Goal: Information Seeking & Learning: Learn about a topic

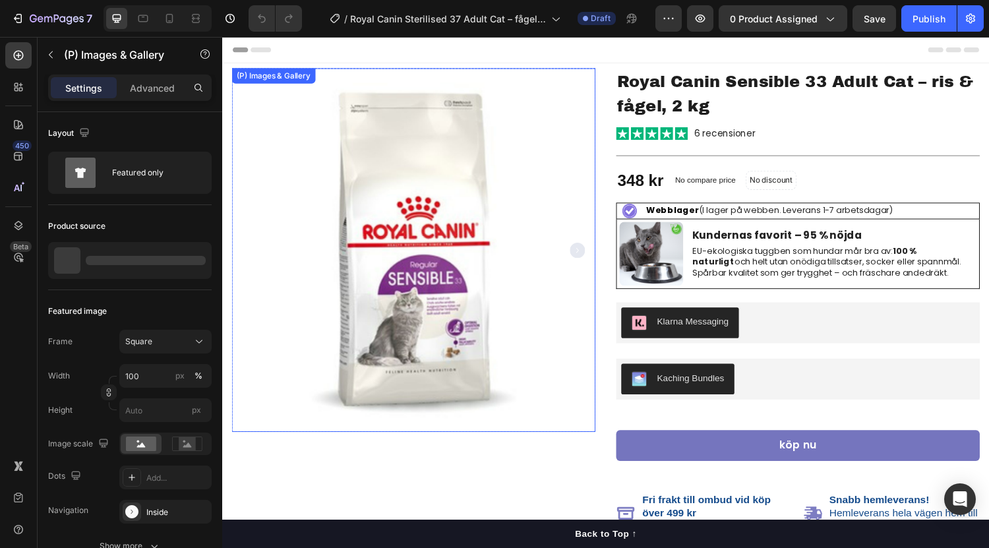
click at [515, 296] on img at bounding box center [419, 256] width 375 height 375
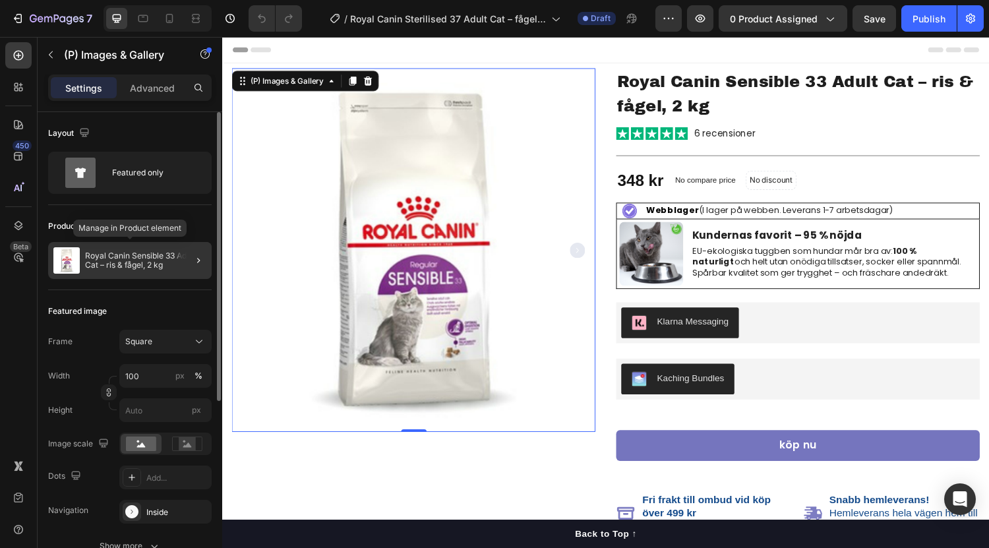
click at [133, 264] on p "Royal Canin Sensible 33 Adult Cat – ris & fågel, 2 kg" at bounding box center [145, 260] width 121 height 18
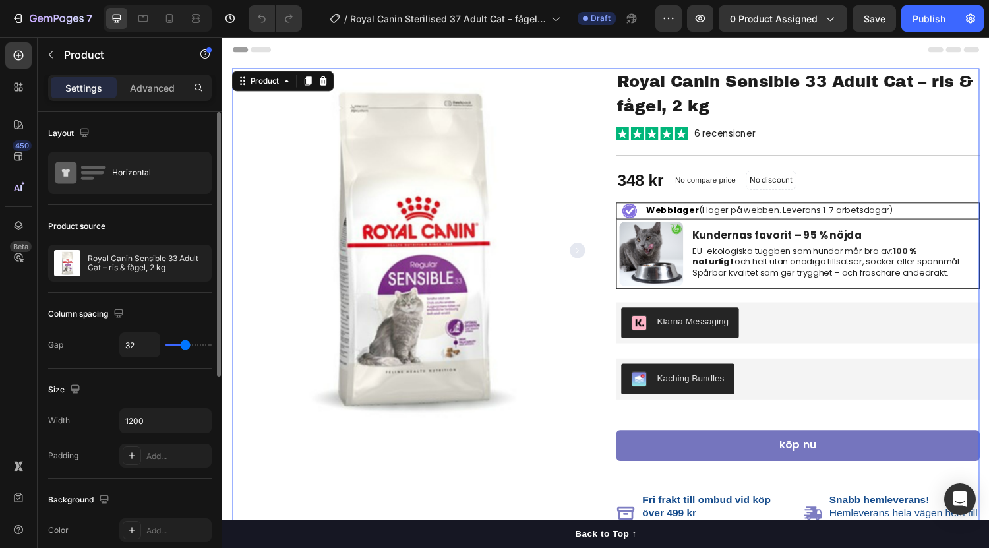
click at [133, 264] on p "Royal Canin Sensible 33 Adult Cat – ris & fågel, 2 kg" at bounding box center [147, 263] width 118 height 18
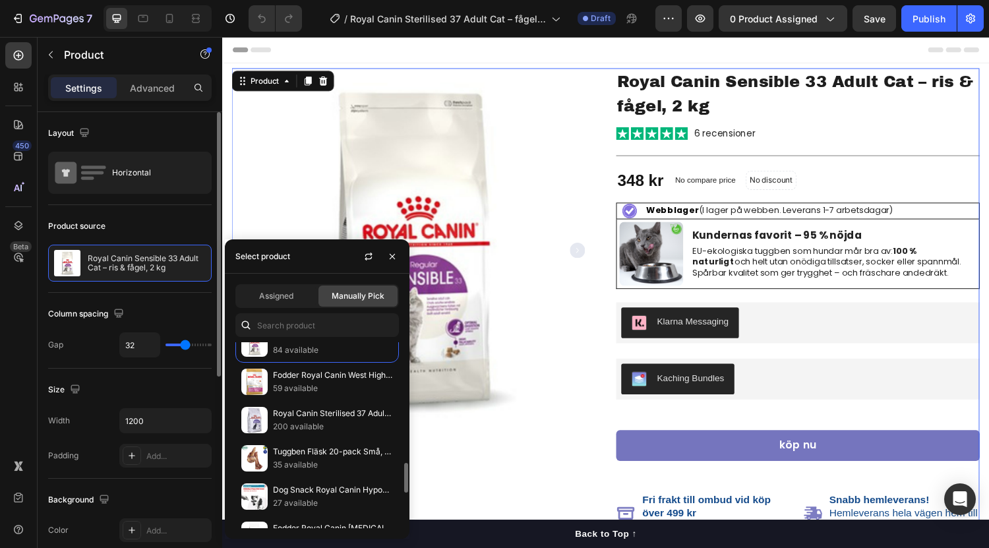
scroll to position [745, 0]
click at [324, 414] on p "Royal Canin Sterilised 37 Adult Cat – fågel, 4 kg" at bounding box center [333, 412] width 120 height 13
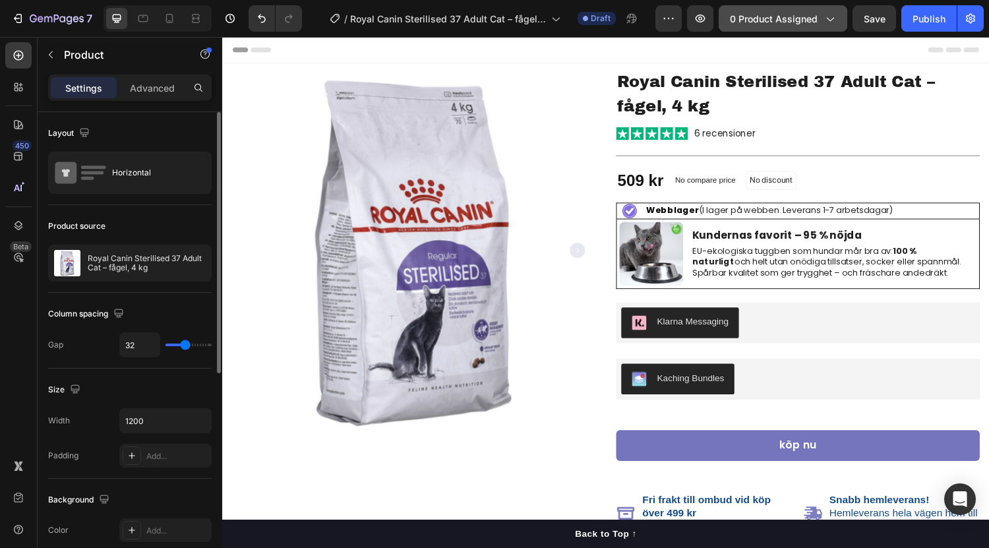
click at [788, 20] on span "0 product assigned" at bounding box center [774, 19] width 88 height 14
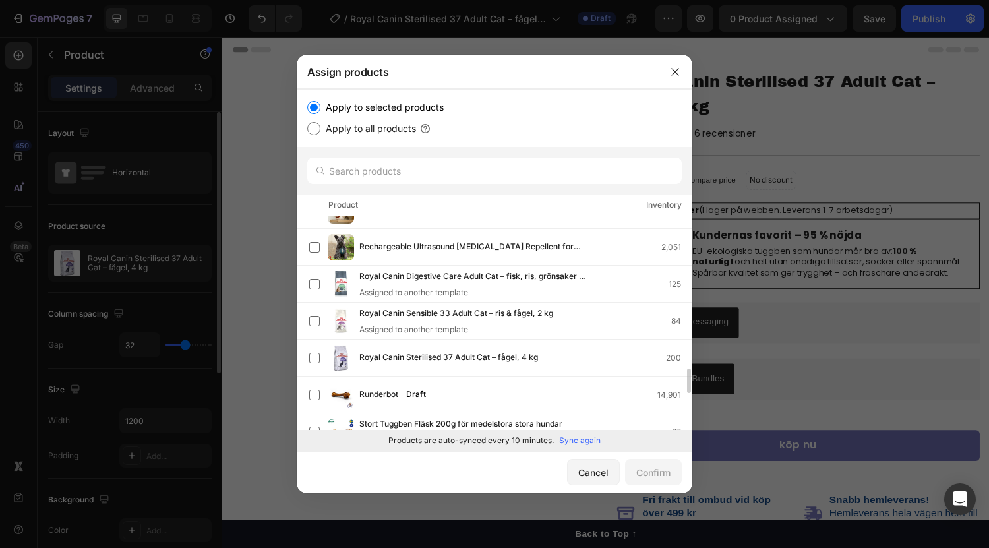
scroll to position [1317, 0]
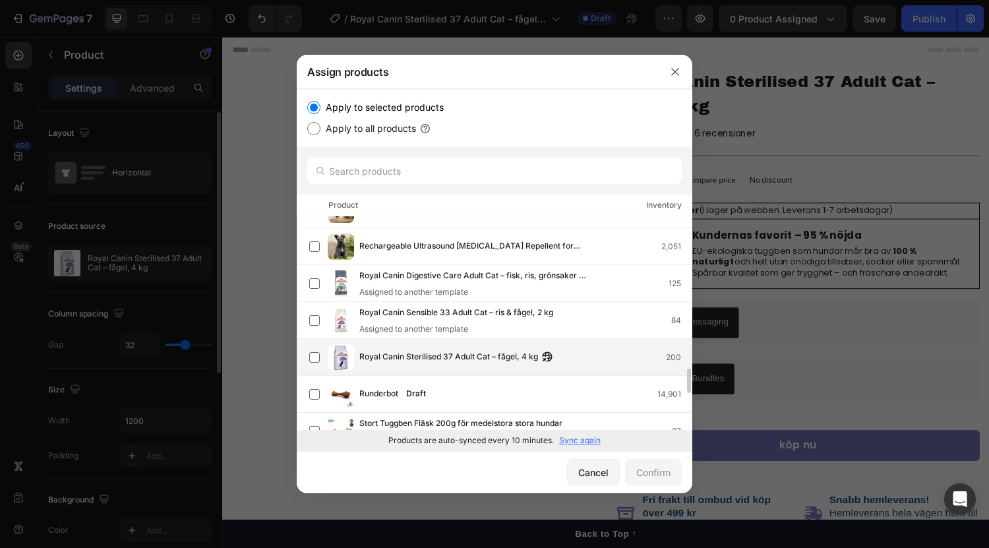
click at [458, 354] on span "Royal Canin Sterilised 37 Adult Cat – fågel, 4 kg" at bounding box center [448, 357] width 179 height 15
click at [655, 478] on div "Confirm" at bounding box center [653, 472] width 34 height 14
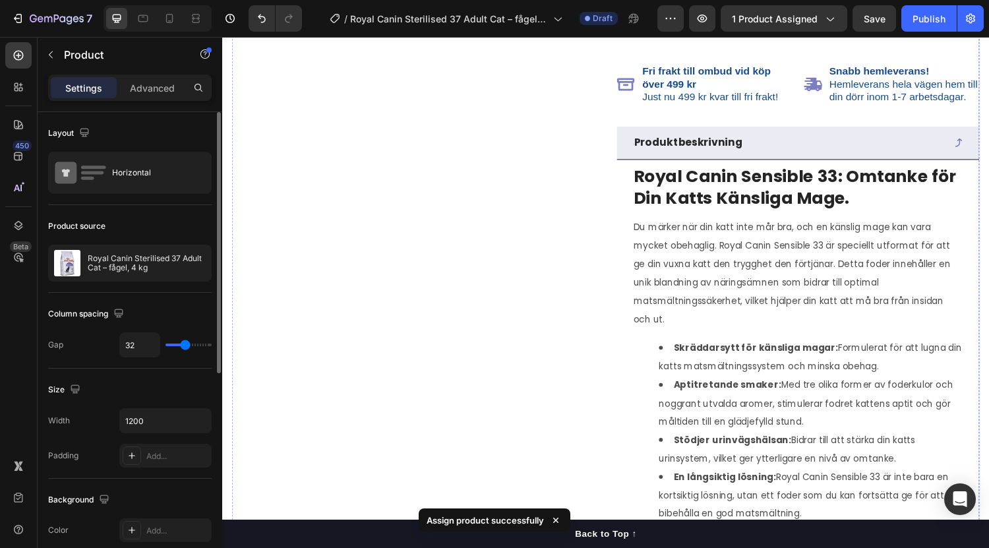
scroll to position [443, 0]
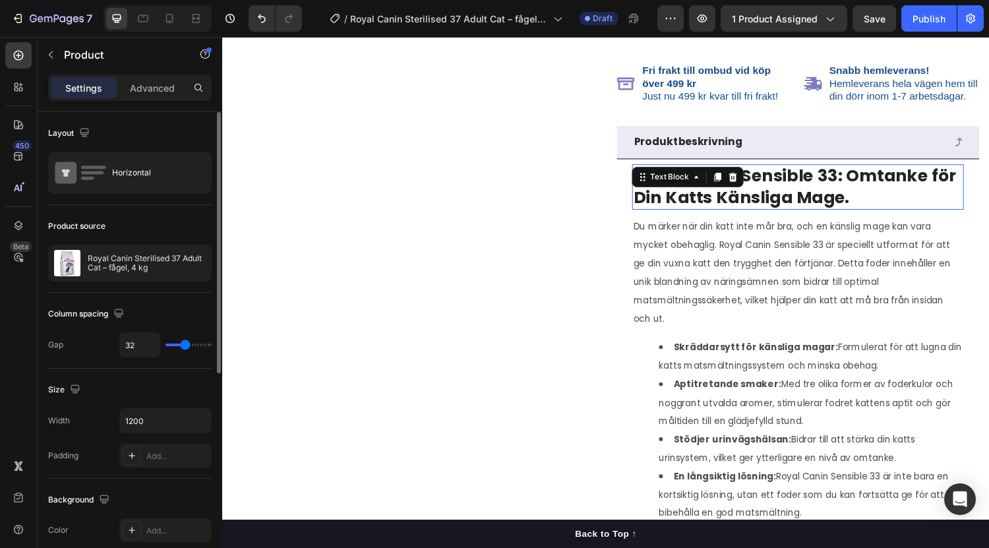
click at [748, 188] on div "Royal Canin Sensible 33: Omtanke för Din Katts Känsliga Mage. Text Block 0" at bounding box center [816, 191] width 342 height 47
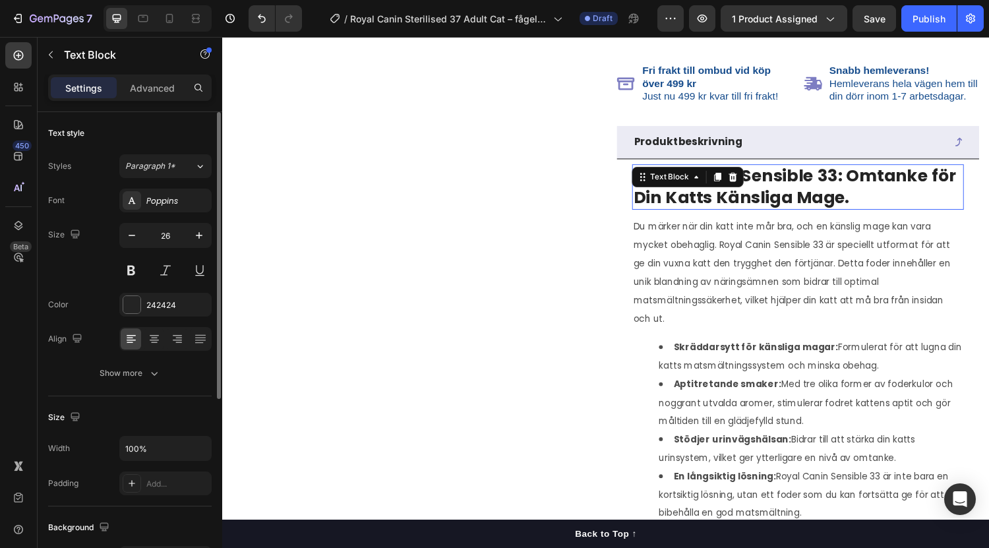
click at [748, 188] on div at bounding box center [749, 181] width 16 height 16
click at [748, 225] on span "Du märker när din katt inte mår bra, och en känslig mage kan vara mycket obehag…" at bounding box center [809, 279] width 327 height 108
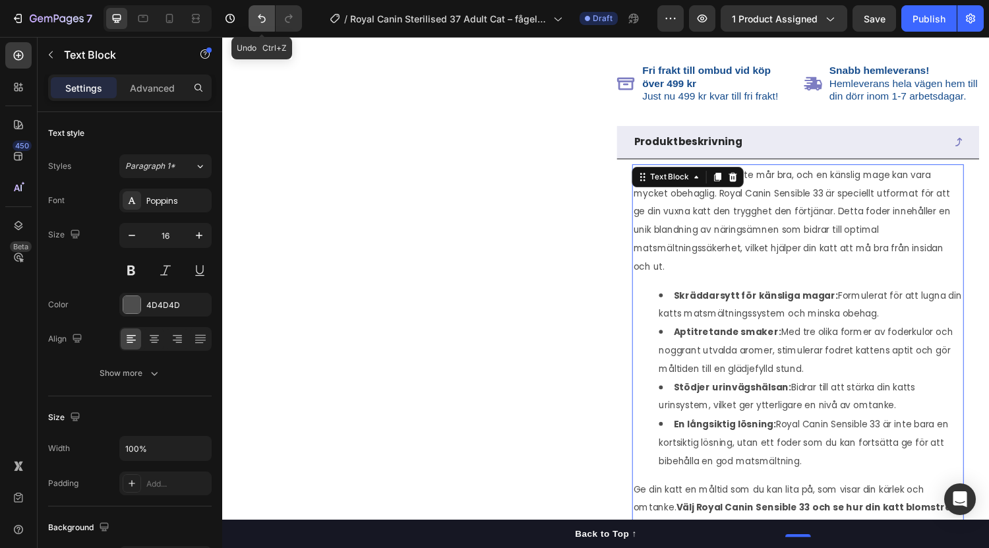
click at [261, 18] on icon "Undo/Redo" at bounding box center [261, 18] width 13 height 13
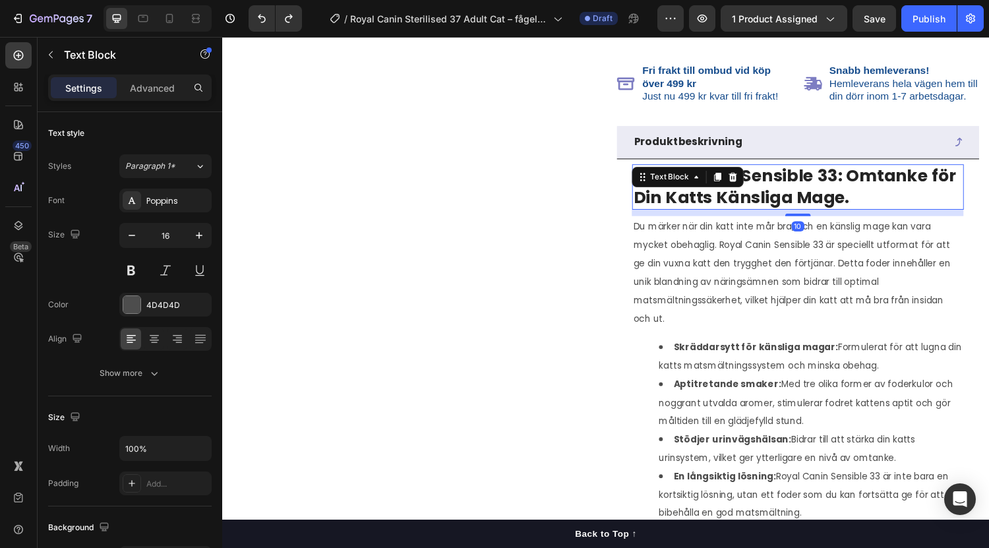
click at [847, 214] on strong "Royal Canin Sensible 33: Omtanke för Din Katts Känsliga Mage." at bounding box center [813, 191] width 334 height 46
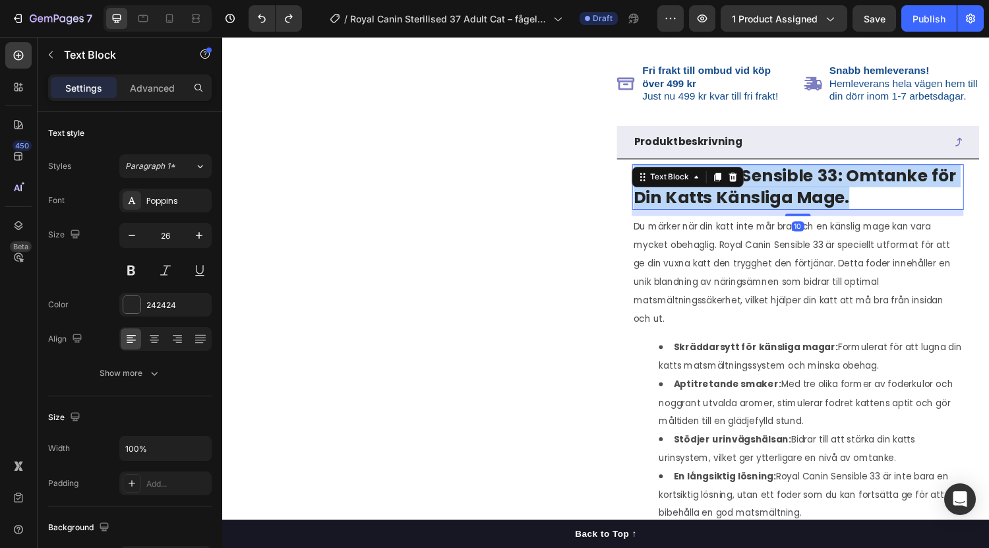
click at [847, 214] on strong "Royal Canin Sensible 33: Omtanke för Din Katts Känsliga Mage." at bounding box center [813, 191] width 334 height 46
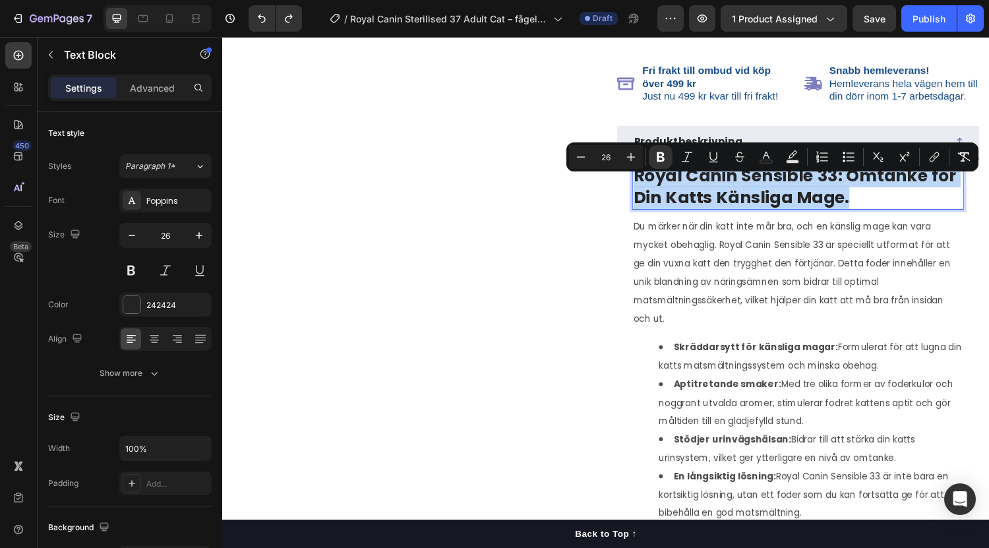
click at [847, 214] on strong "Royal Canin Sensible 33: Omtanke för Din Katts Känsliga Mage." at bounding box center [813, 191] width 334 height 46
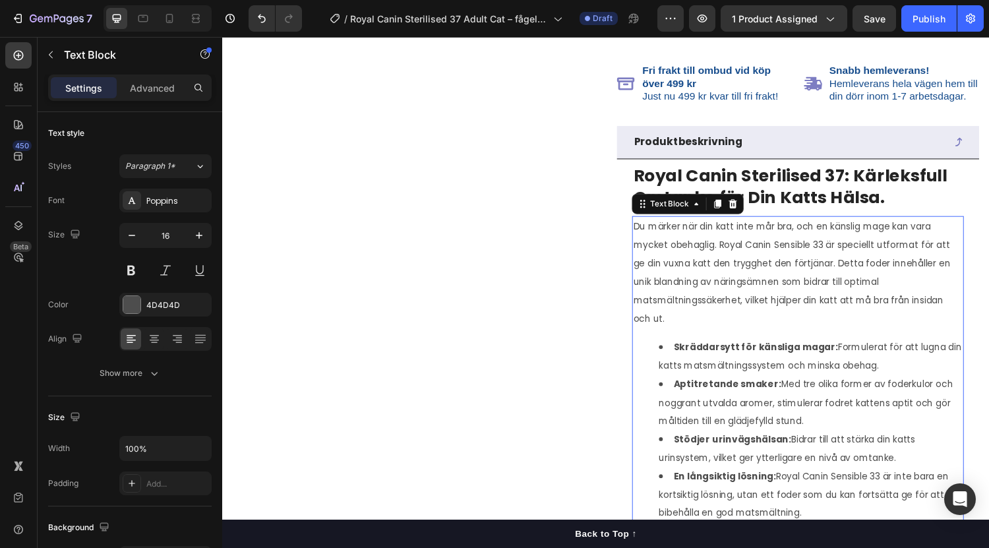
click at [750, 253] on p "Du märker när din katt inte mår bra, och en känslig mage kan vara mycket obehag…" at bounding box center [816, 280] width 340 height 114
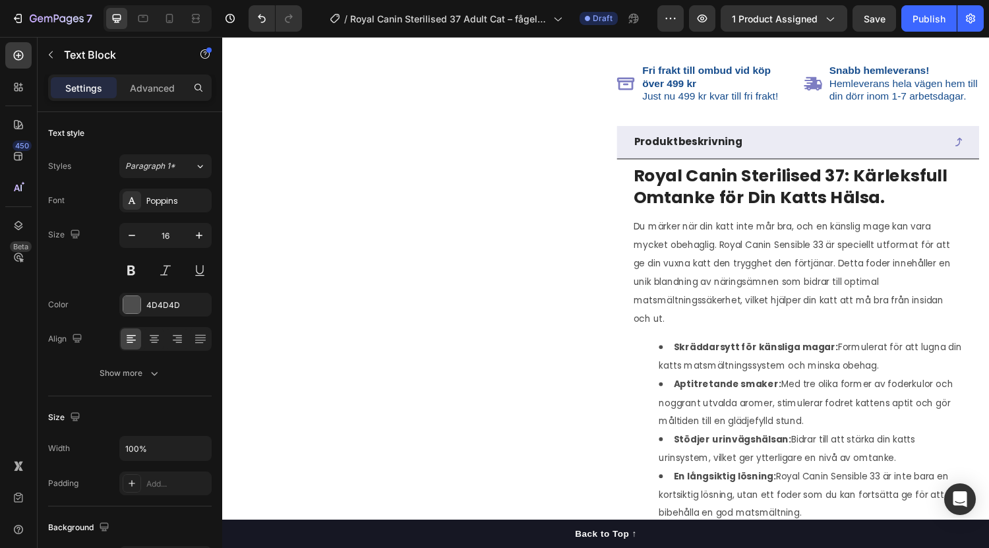
click at [741, 253] on div at bounding box center [741, 253] width 0 height 0
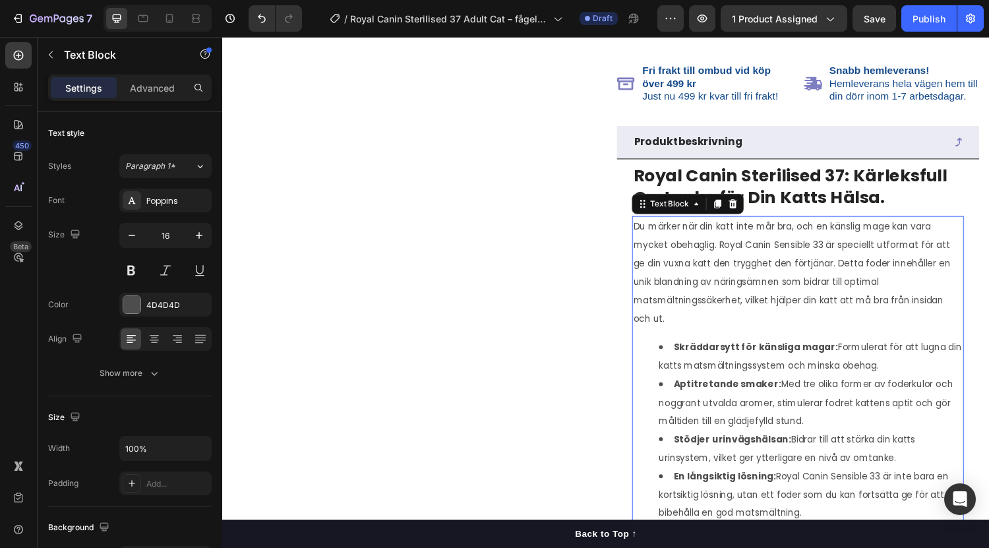
click at [862, 245] on span "Du märker när din katt inte mår bra, och en känslig mage kan vara mycket obehag…" at bounding box center [809, 279] width 327 height 108
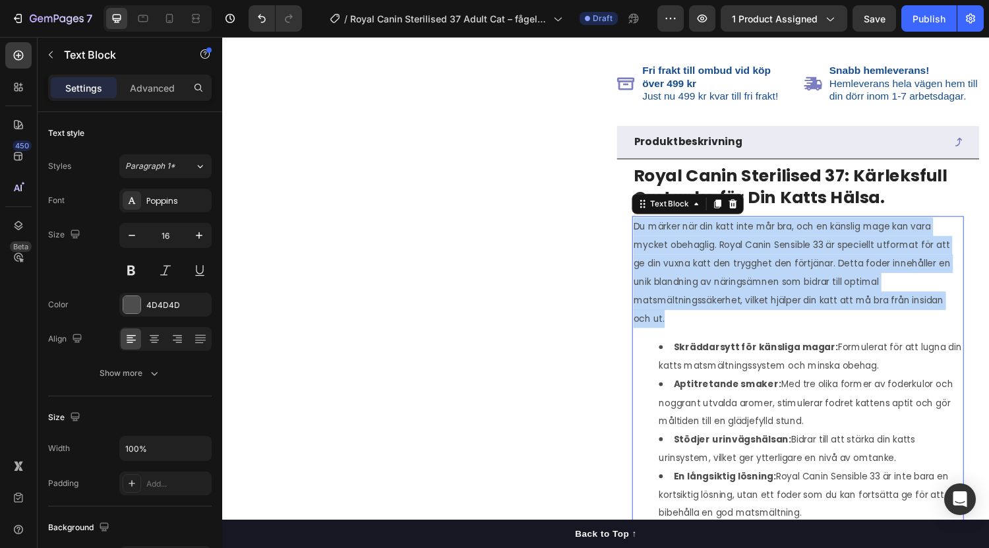
click at [862, 245] on span "Du märker när din katt inte mår bra, och en känslig mage kan vara mycket obehag…" at bounding box center [809, 279] width 327 height 108
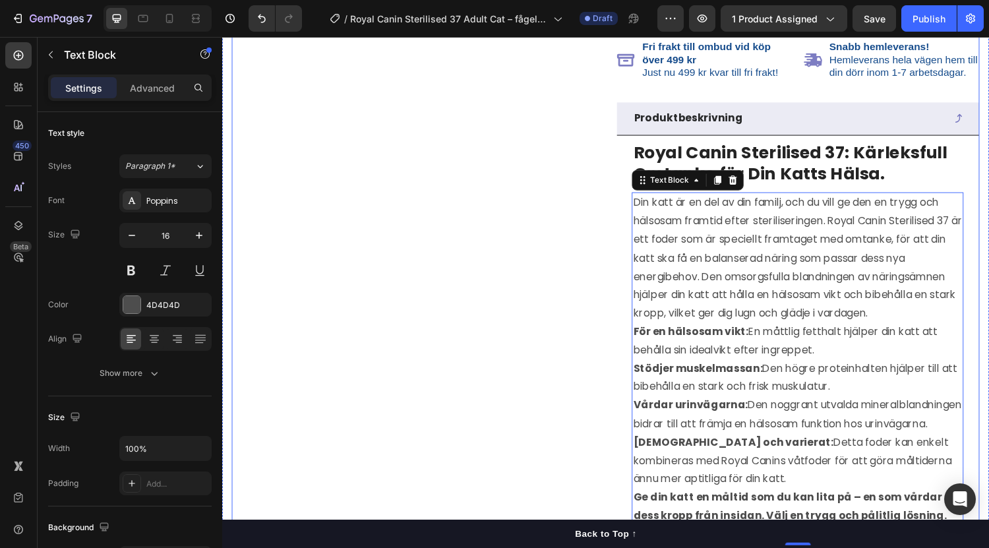
scroll to position [506, 0]
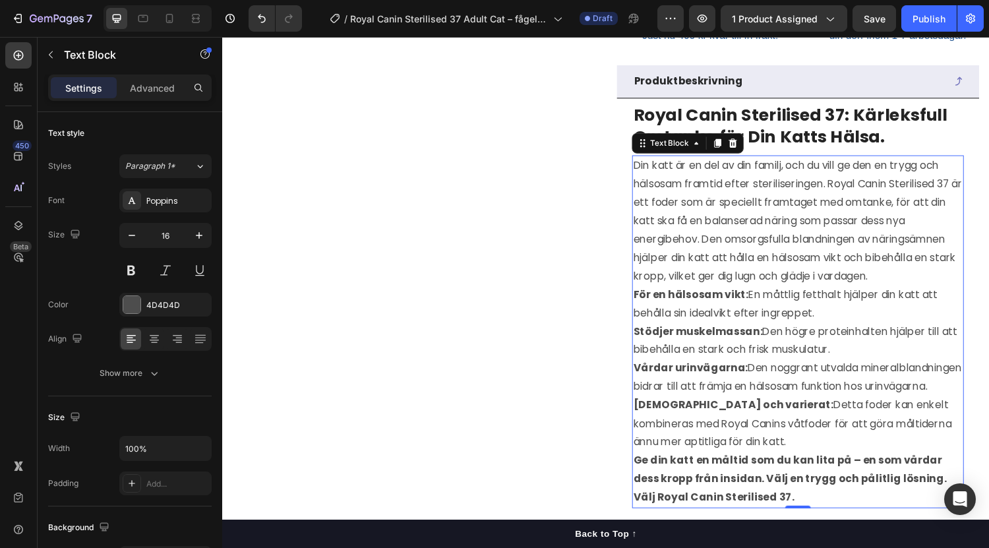
click at [646, 310] on strong "För en hälsosam vikt:" at bounding box center [705, 302] width 119 height 15
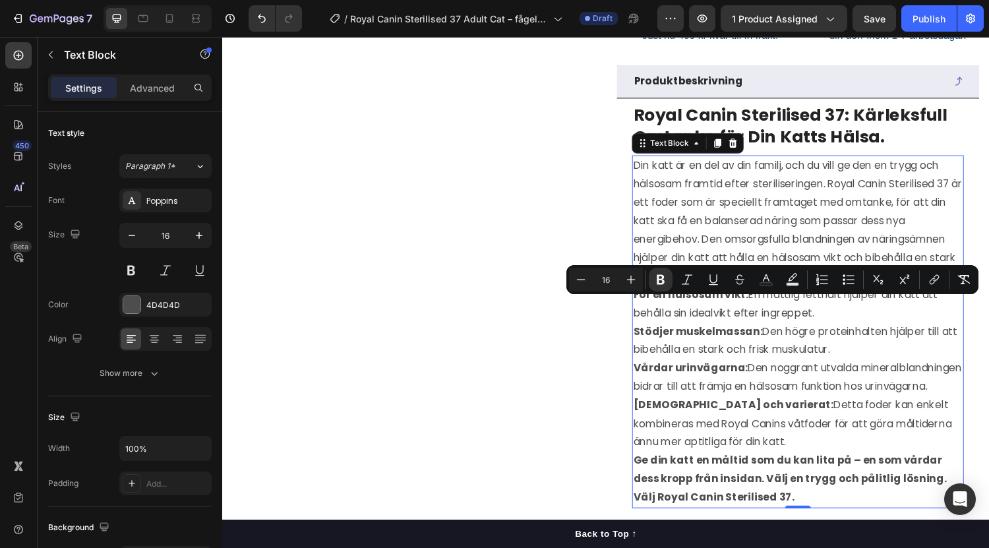
drag, startPoint x: 641, startPoint y: 314, endPoint x: 765, endPoint y: 482, distance: 208.5
click at [847, 285] on icon "Editor contextual toolbar" at bounding box center [848, 279] width 13 height 13
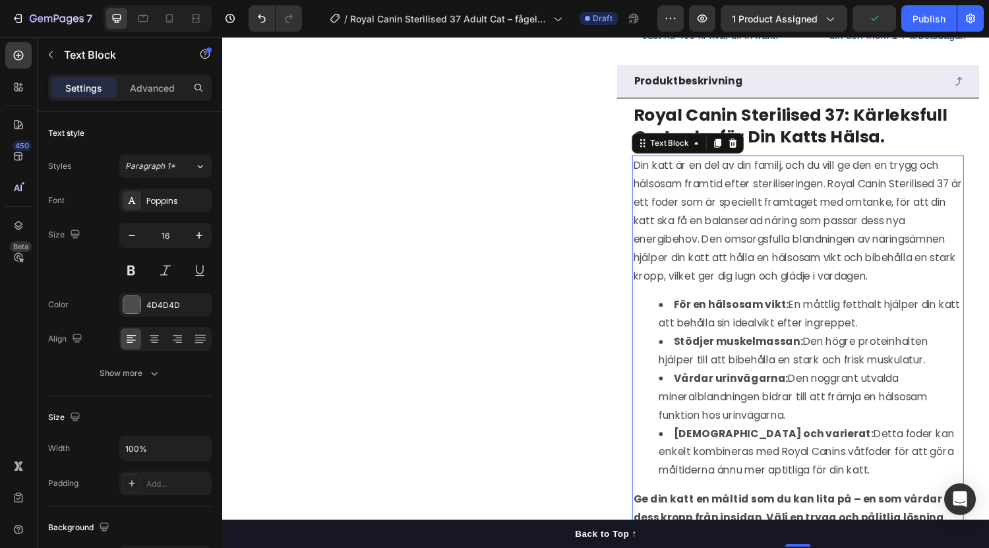
click at [730, 230] on p "Din katt är en del av din familj, och du vill ge den en trygg och hälsosam fram…" at bounding box center [816, 226] width 340 height 133
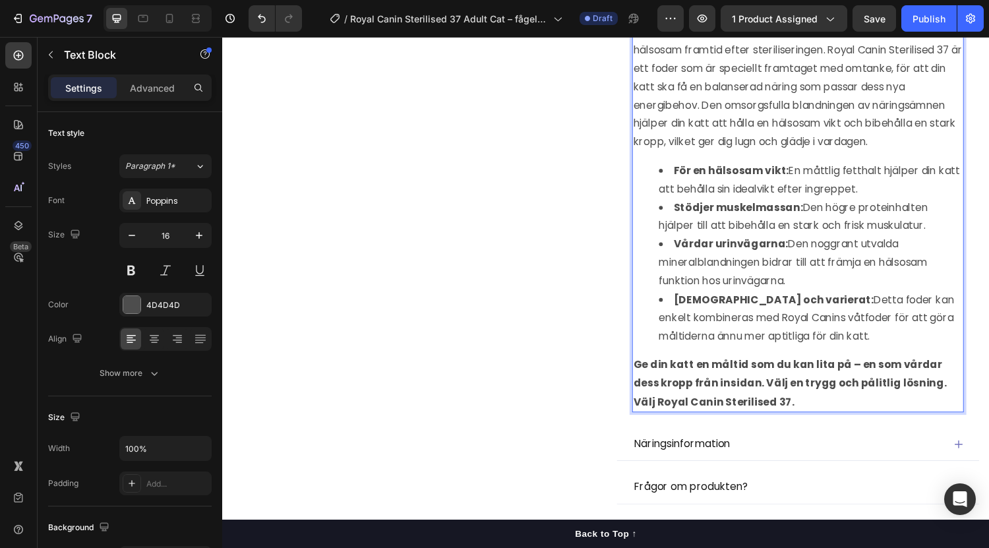
scroll to position [645, 0]
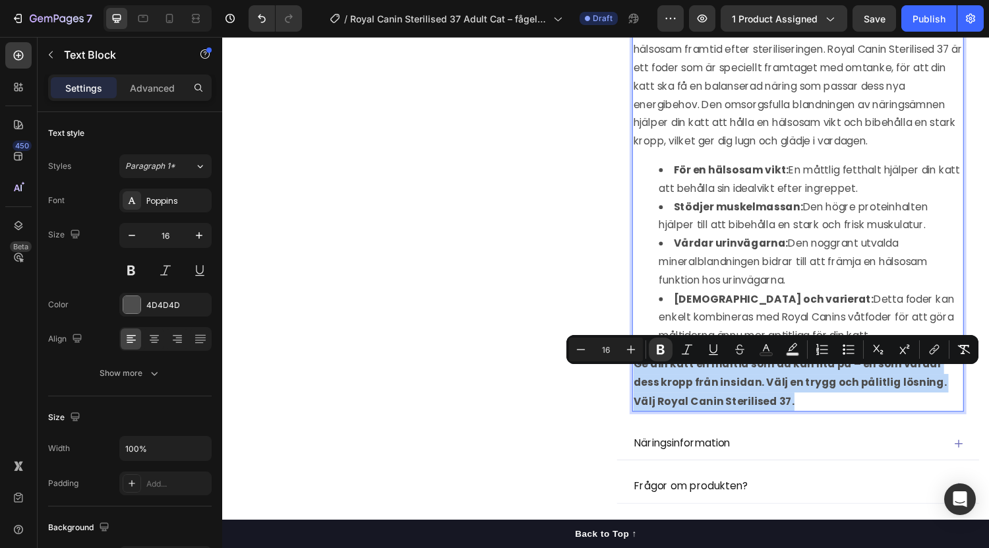
drag, startPoint x: 791, startPoint y: 431, endPoint x: 644, endPoint y: 384, distance: 154.3
click at [646, 384] on p "Ge din katt en måltid som du kan lita på – en som vårdar dess kropp från insida…" at bounding box center [816, 393] width 340 height 57
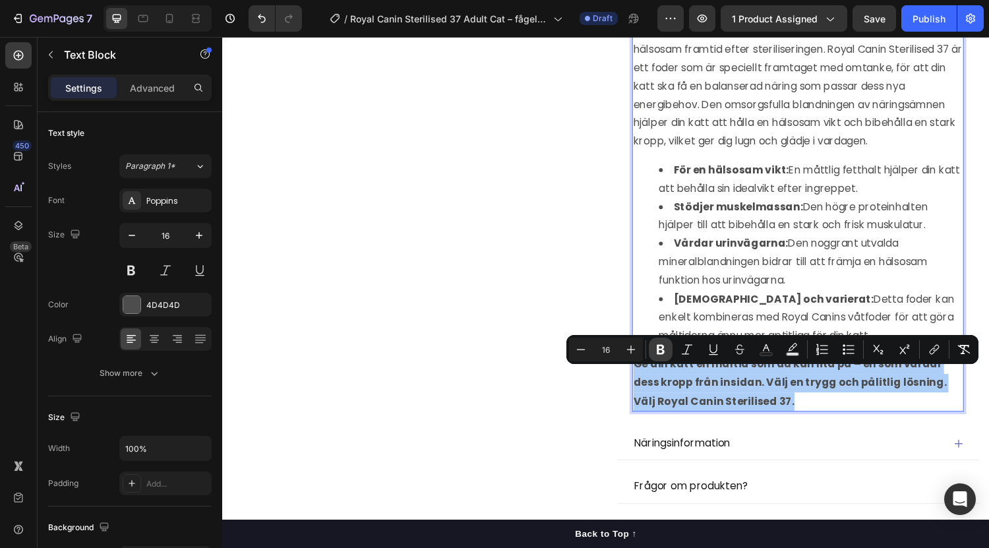
click at [663, 345] on icon "Editor contextual toolbar" at bounding box center [661, 350] width 8 height 10
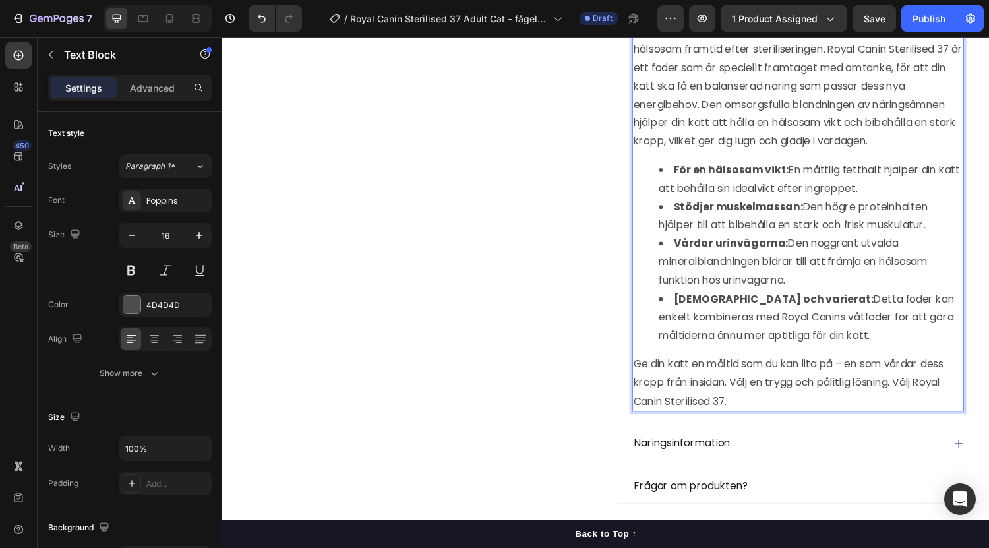
click at [852, 417] on p "Ge din katt en måltid som du kan lita på – en som vårdar dess kropp från insida…" at bounding box center [816, 393] width 340 height 57
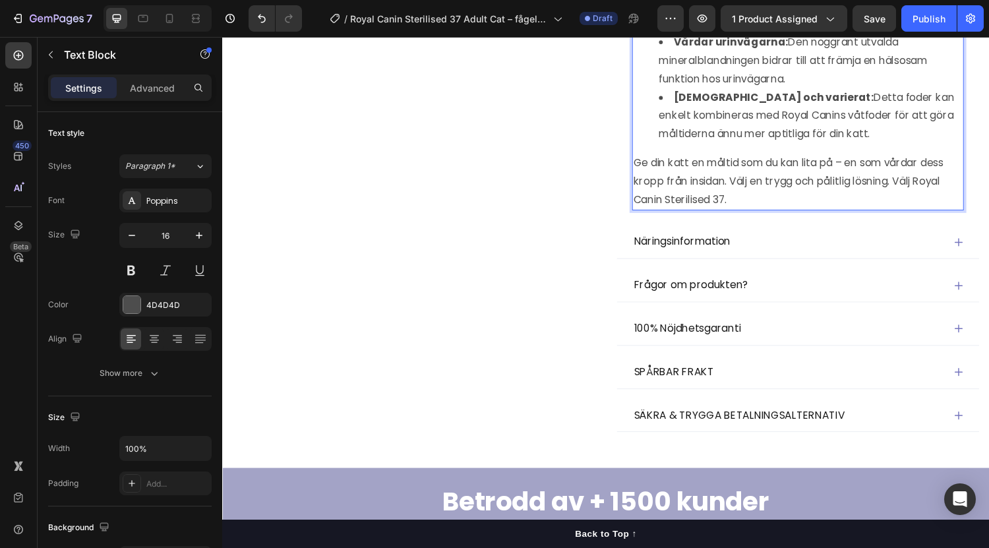
scroll to position [856, 0]
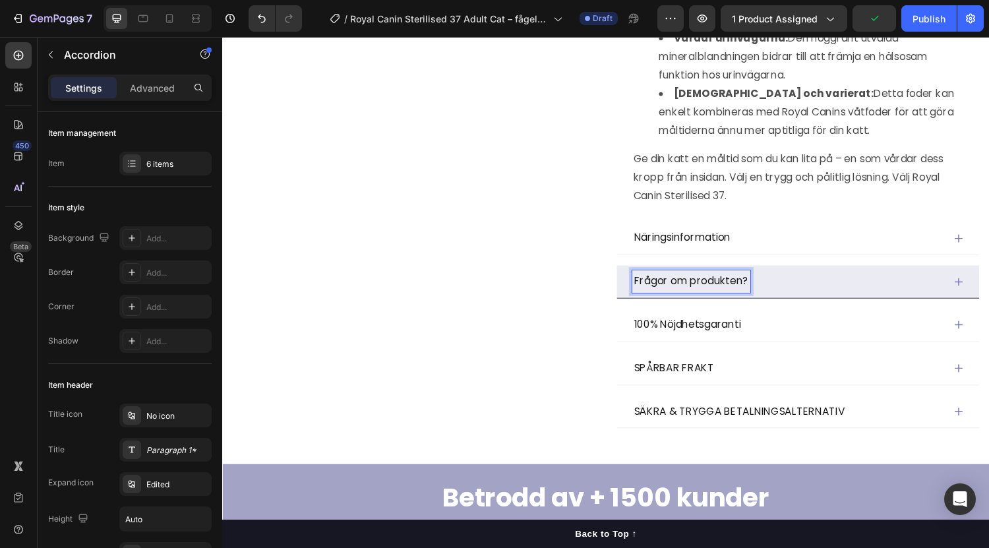
click at [727, 299] on p "Frågor om produkten?" at bounding box center [706, 289] width 118 height 19
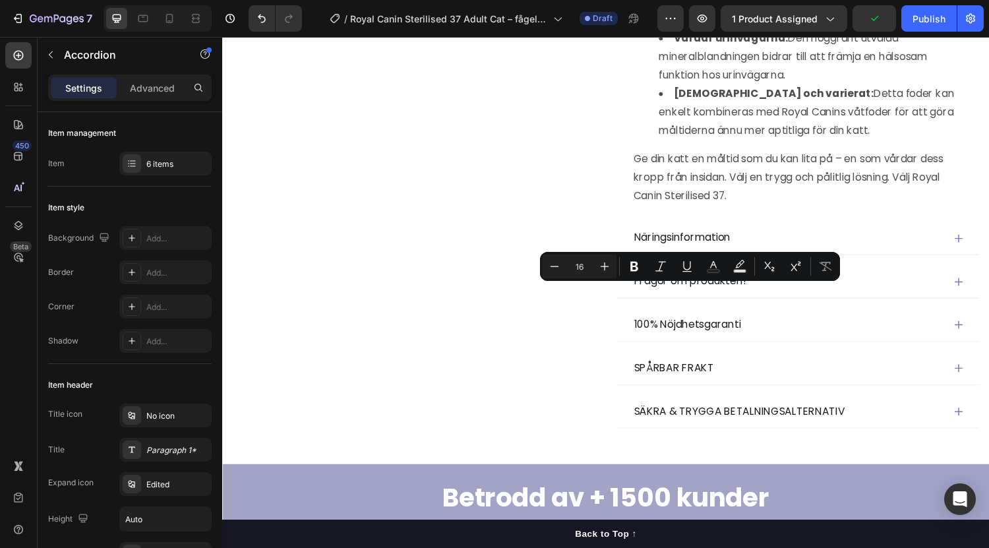
click at [718, 310] on div at bounding box center [718, 310] width 0 height 0
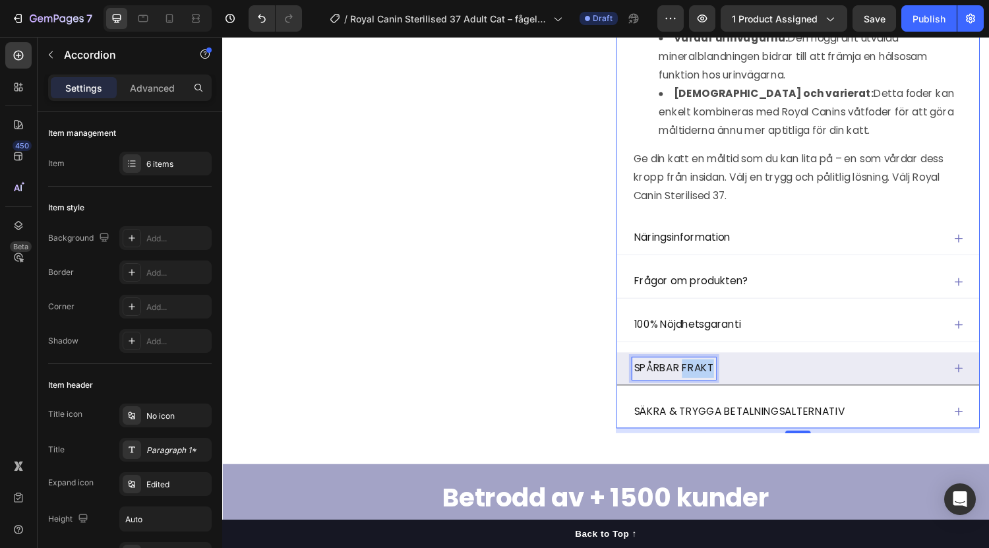
click at [705, 388] on p "SPÅRBAR FRAKT" at bounding box center [688, 378] width 82 height 19
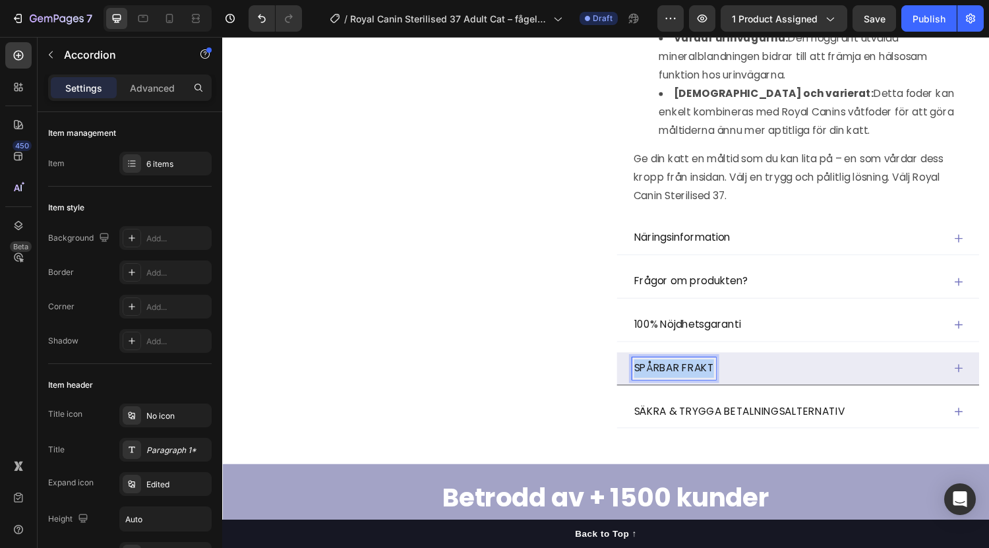
click at [705, 388] on p "SPÅRBAR FRAKT" at bounding box center [688, 378] width 82 height 19
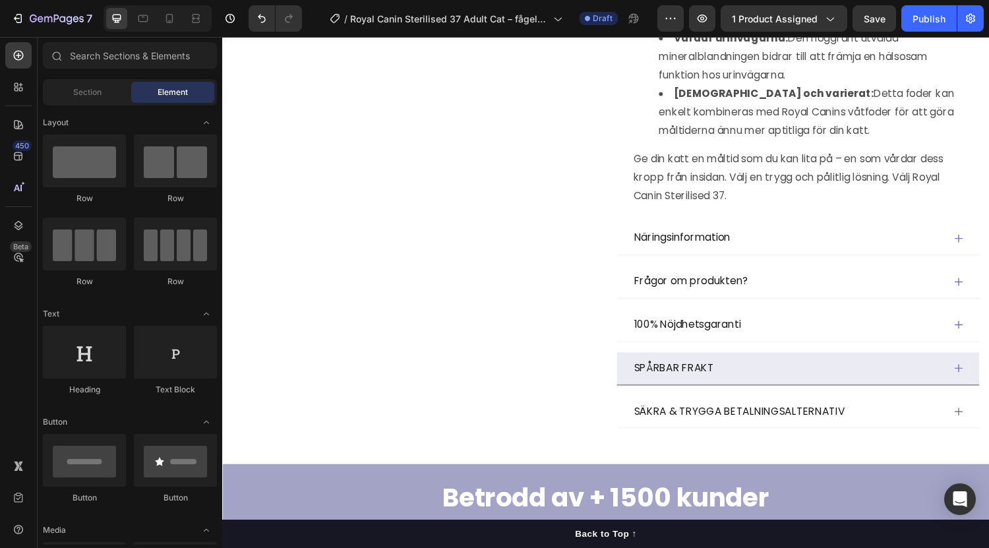
click at [696, 400] on div at bounding box center [696, 400] width 0 height 0
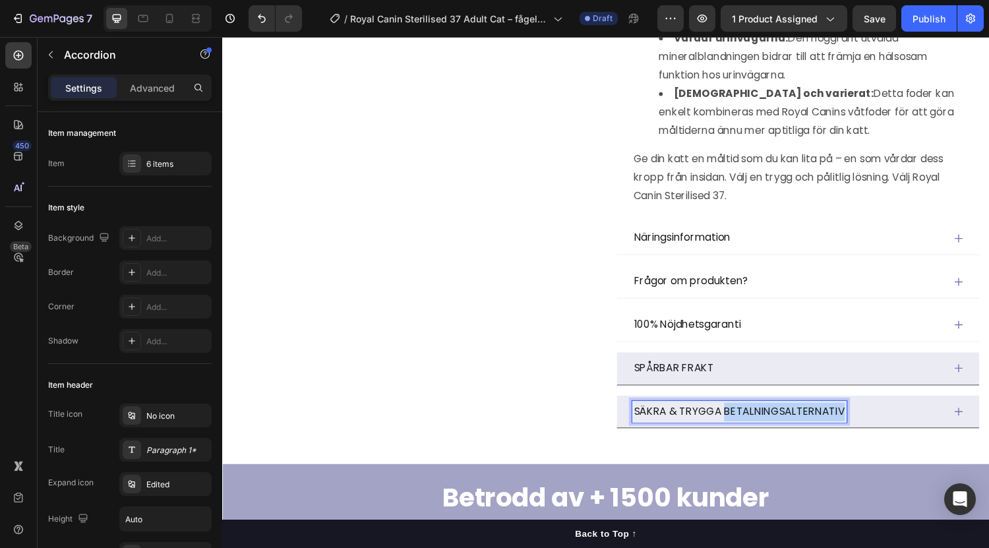
click at [781, 433] on p "SÄKRA & TRYGGA BETALNINGSALTERNATIV" at bounding box center [756, 423] width 218 height 19
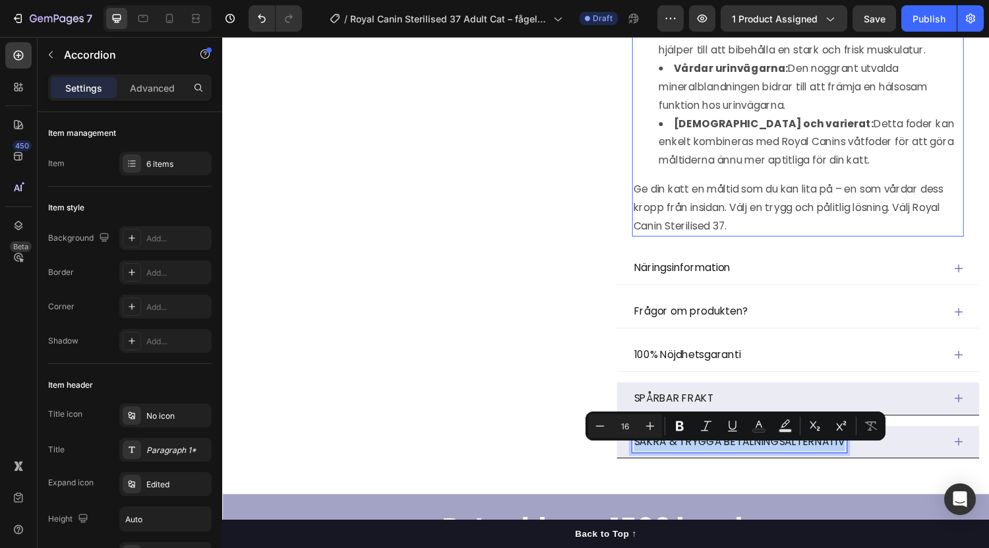
scroll to position [825, 0]
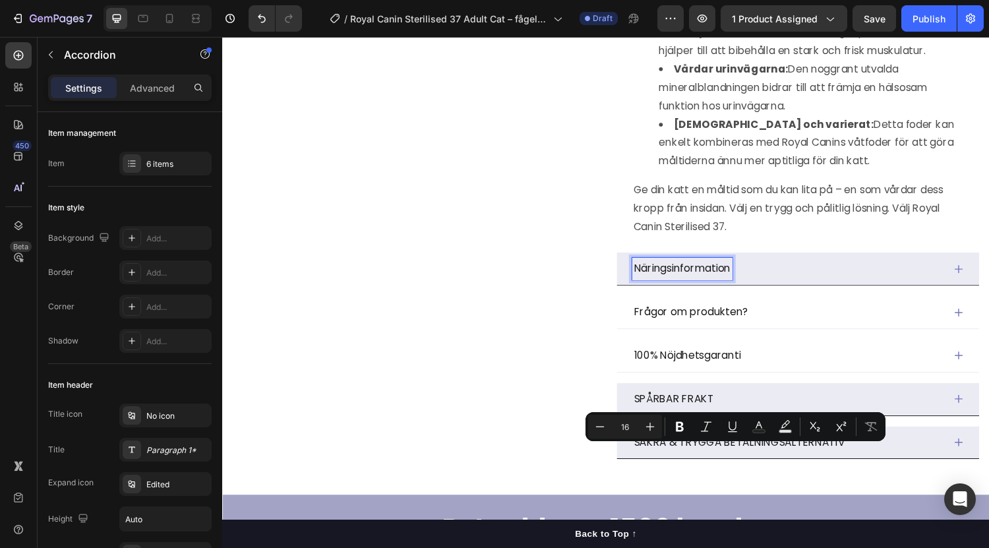
click at [715, 285] on p "Näringsinformation" at bounding box center [697, 275] width 100 height 19
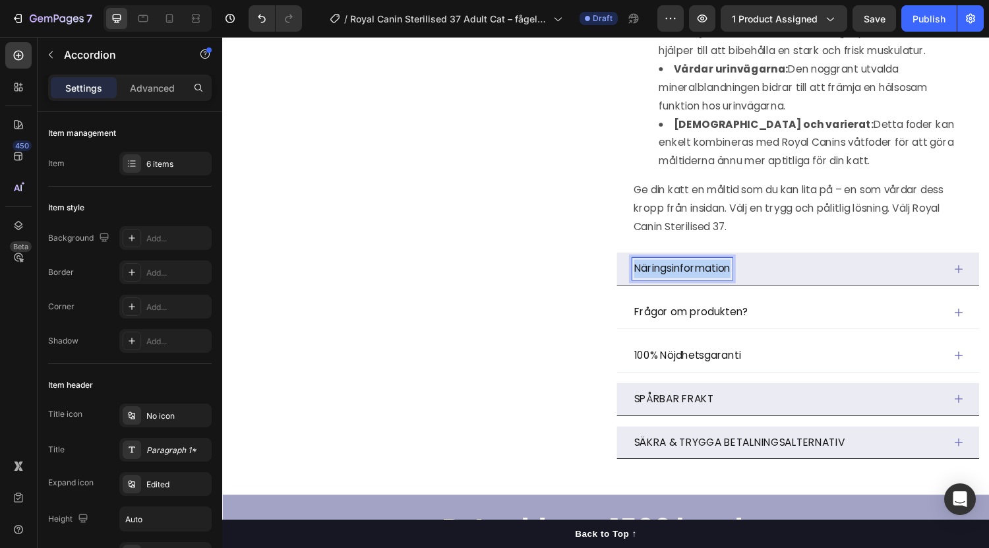
click at [715, 285] on p "Näringsinformation" at bounding box center [697, 275] width 100 height 19
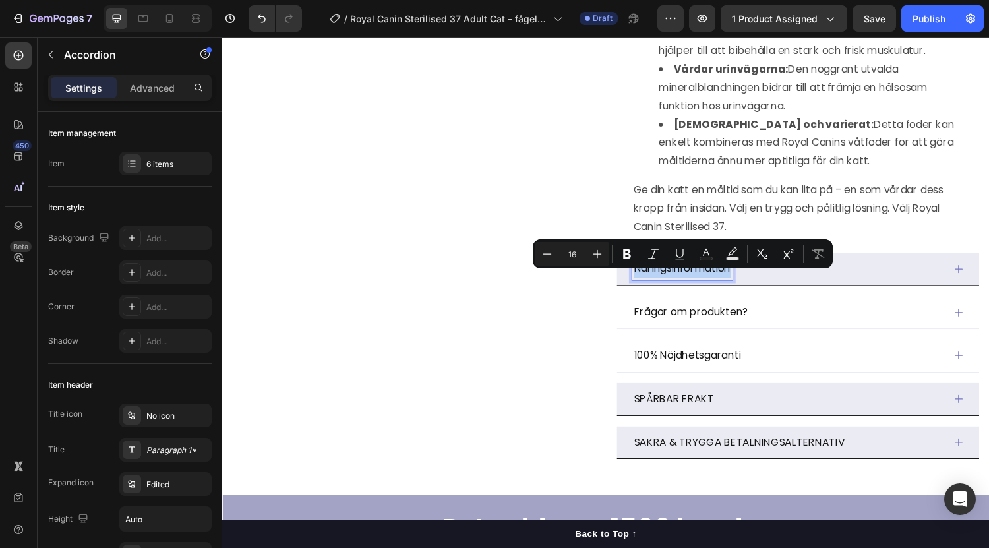
click at [715, 285] on p "Näringsinformation" at bounding box center [697, 275] width 100 height 19
click at [779, 287] on div "Näringsinformation" at bounding box center [805, 275] width 321 height 23
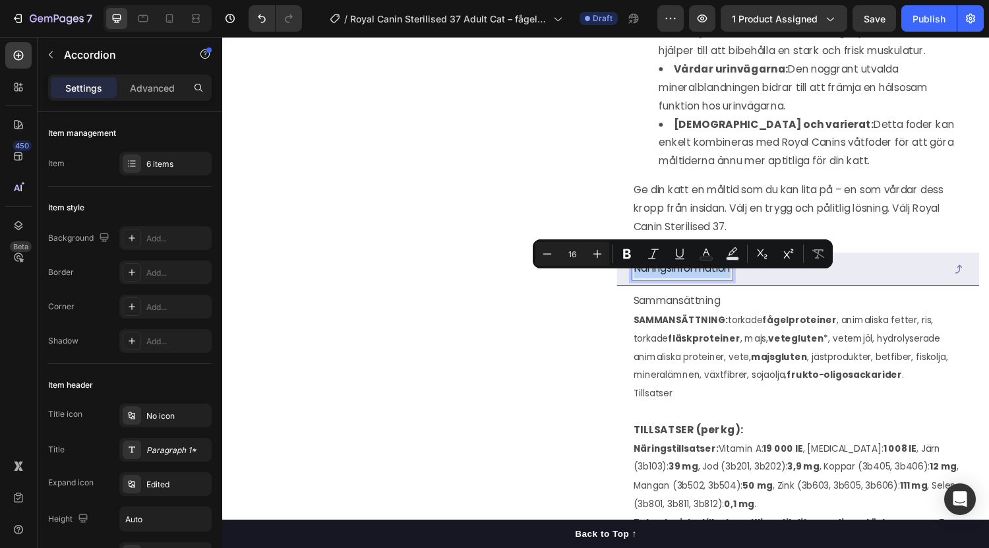
click at [698, 285] on p "Näringsinformation" at bounding box center [697, 275] width 100 height 19
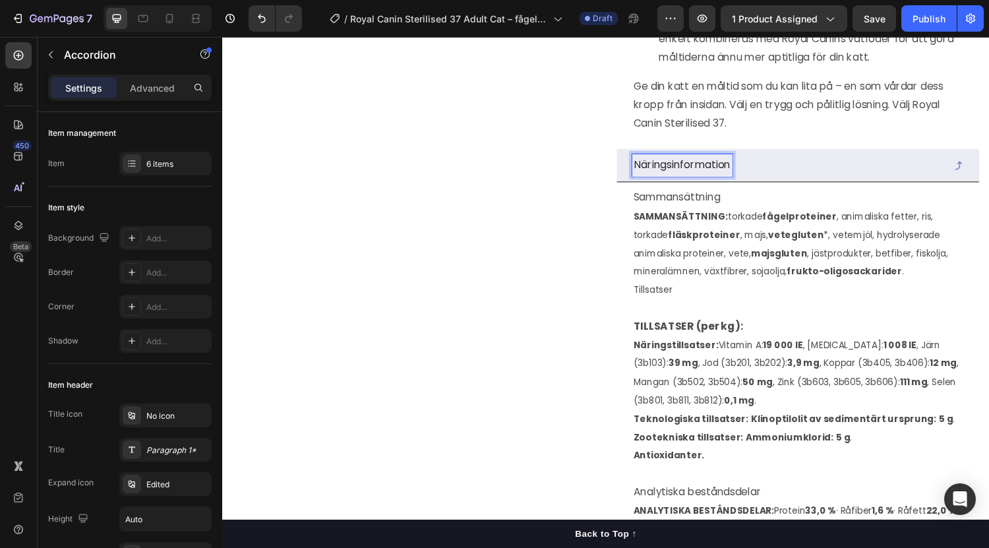
scroll to position [929, 0]
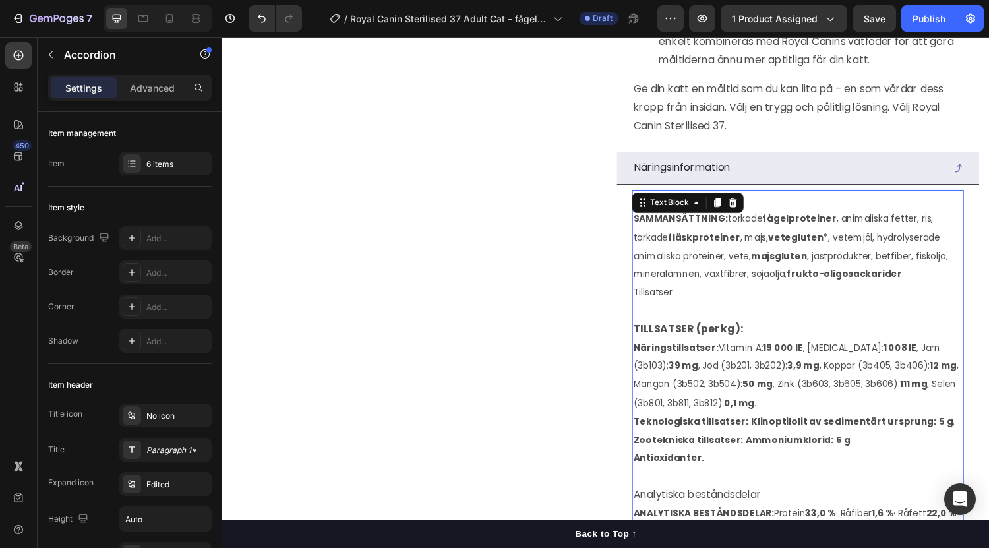
click at [760, 260] on span "SAMMANSÄTTNING: torkade fågelproteiner , animaliska fetter, ris, torkade fläskp…" at bounding box center [808, 253] width 324 height 70
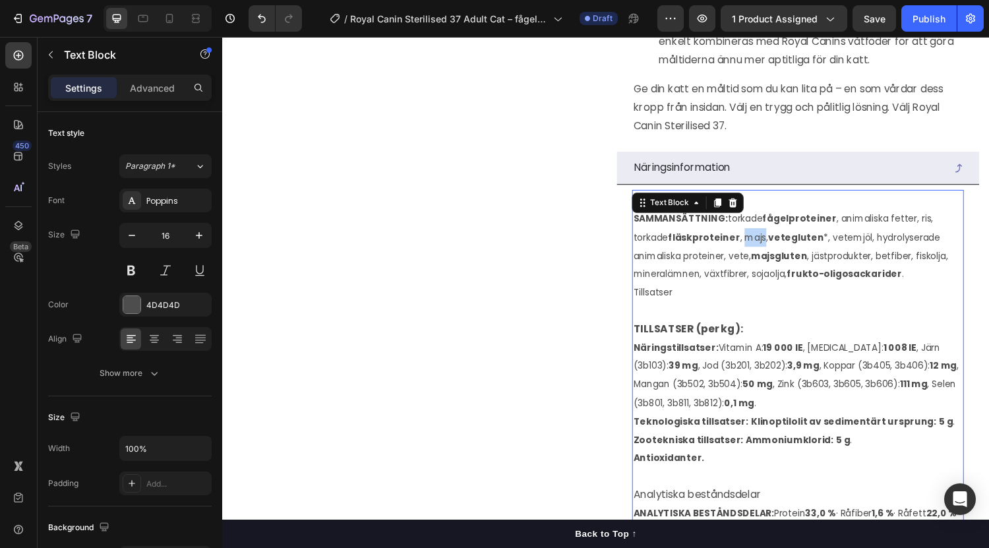
click at [760, 260] on span "SAMMANSÄTTNING: torkade fågelproteiner , animaliska fetter, ris, torkade fläskp…" at bounding box center [808, 253] width 324 height 70
drag, startPoint x: 760, startPoint y: 260, endPoint x: 695, endPoint y: 293, distance: 73.1
click at [695, 287] on span "SAMMANSÄTTNING: torkade fågelproteiner , animaliska fetter, ris, torkade fläskp…" at bounding box center [808, 253] width 324 height 70
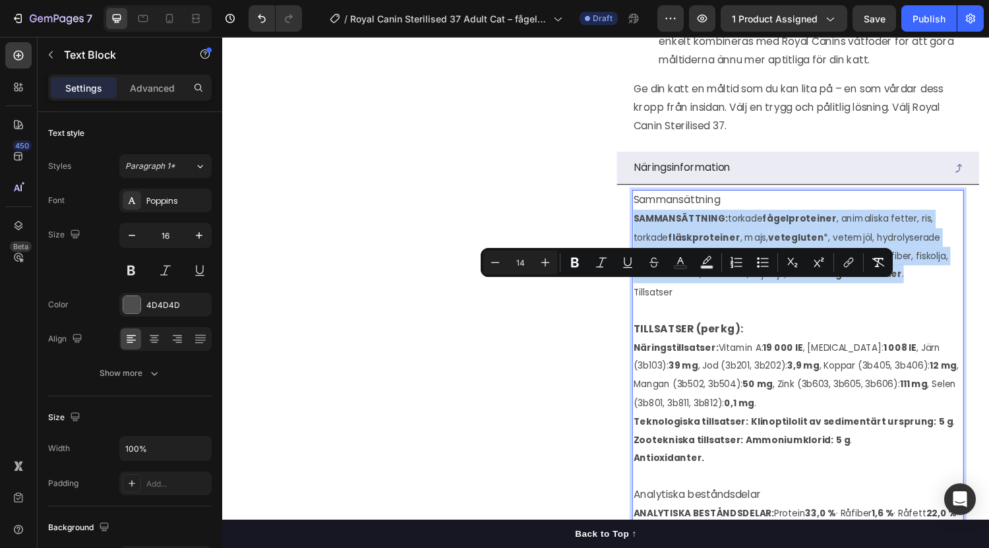
click at [695, 287] on span "SAMMANSÄTTNING: torkade fågelproteiner , animaliska fetter, ris, torkade fläskp…" at bounding box center [808, 253] width 324 height 70
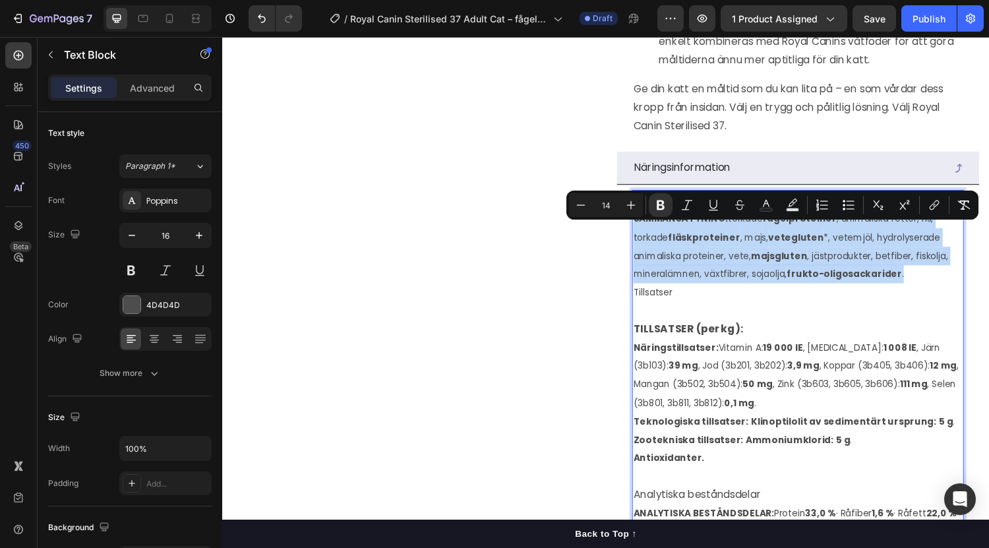
type input "16"
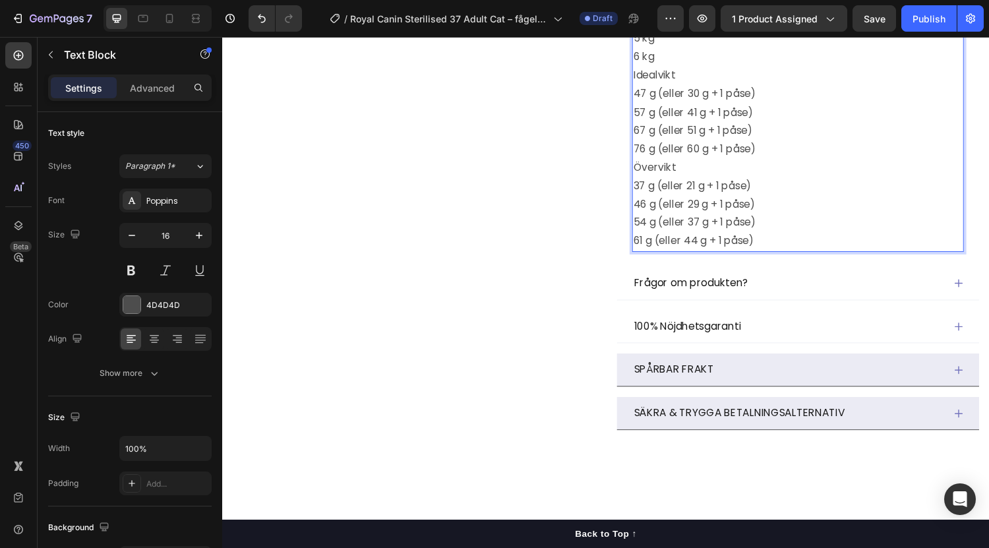
scroll to position [1647, 0]
